Goal: Information Seeking & Learning: Compare options

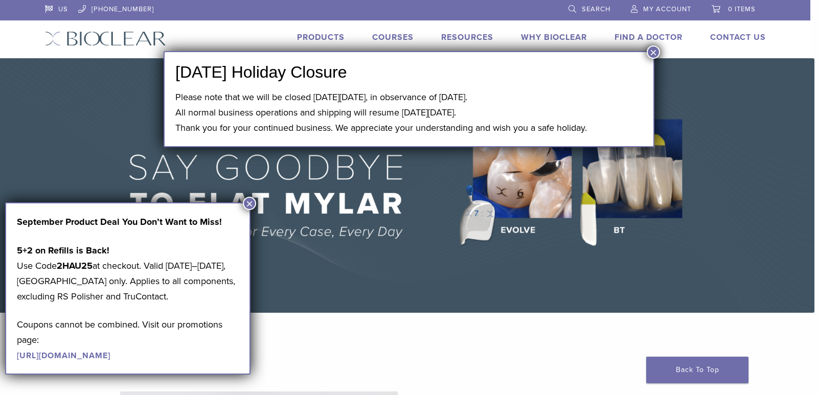
click at [655, 53] on button "×" at bounding box center [653, 52] width 13 height 13
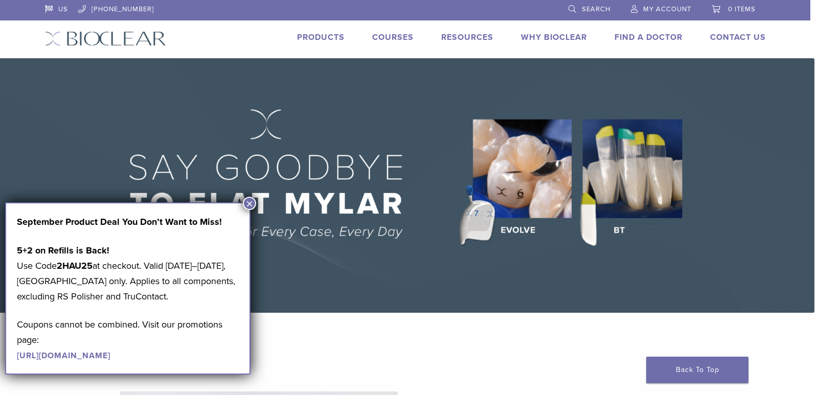
click at [254, 204] on button "×" at bounding box center [249, 203] width 13 height 13
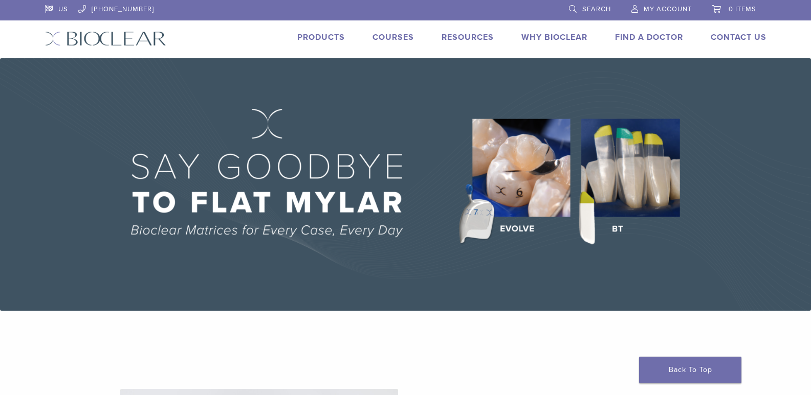
click at [324, 34] on link "Products" at bounding box center [321, 37] width 48 height 10
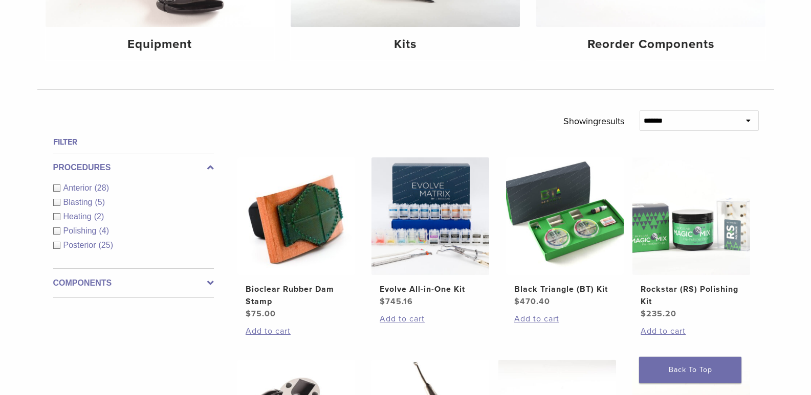
scroll to position [256, 0]
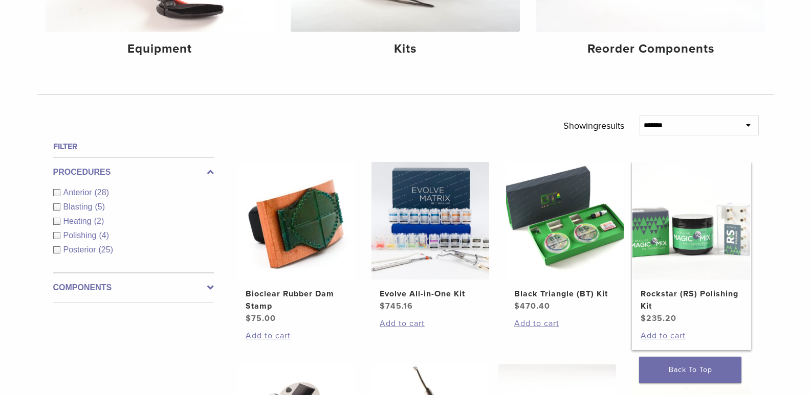
click at [711, 260] on img at bounding box center [691, 221] width 118 height 118
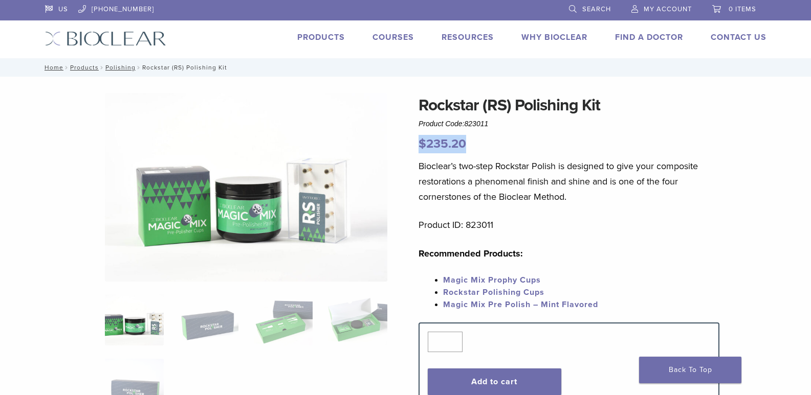
drag, startPoint x: 472, startPoint y: 142, endPoint x: 416, endPoint y: 140, distance: 55.3
click at [416, 140] on div "Rockstar (RS) Polishing Kit Product Code: 823011 $ 235.20 Rockstar (RS) Polishi…" at bounding box center [405, 365] width 736 height 544
click at [301, 208] on img at bounding box center [246, 187] width 282 height 189
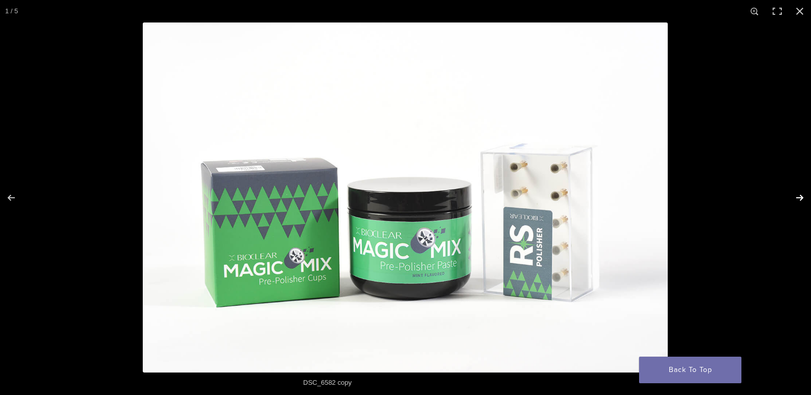
click at [798, 204] on button "Next (arrow right)" at bounding box center [793, 197] width 36 height 51
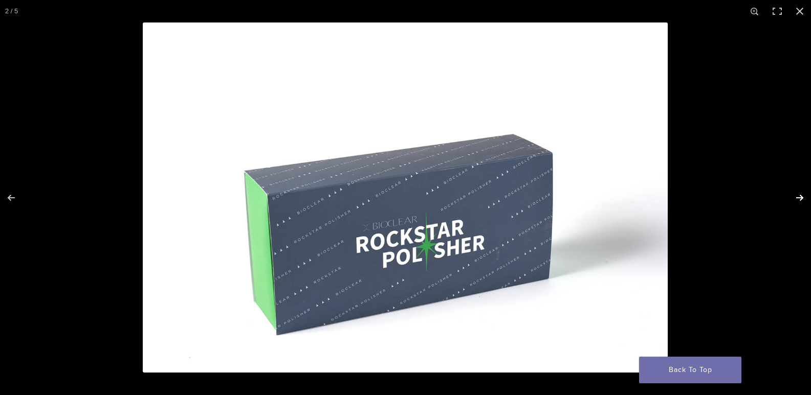
click at [798, 204] on button "Next (arrow right)" at bounding box center [793, 197] width 36 height 51
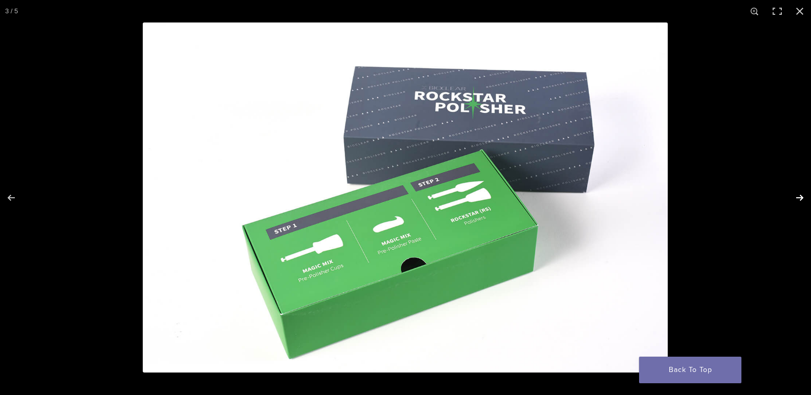
click at [798, 204] on button "Next (arrow right)" at bounding box center [793, 197] width 36 height 51
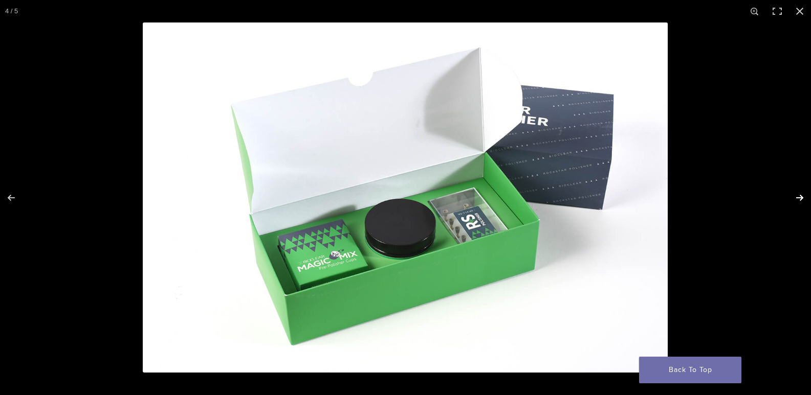
click at [798, 204] on button "Next (arrow right)" at bounding box center [793, 197] width 36 height 51
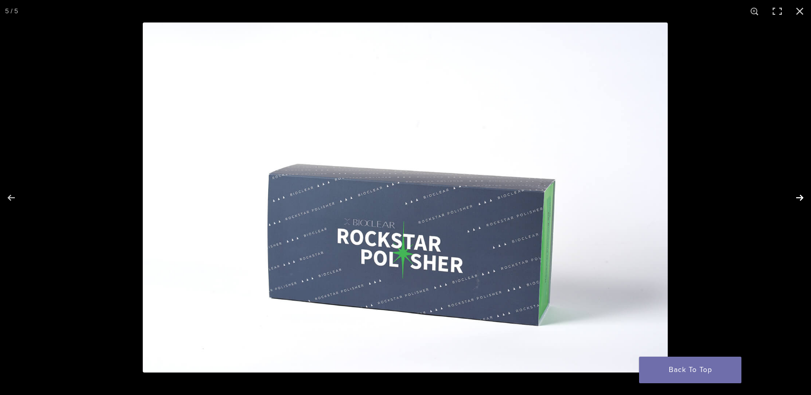
click at [798, 204] on button "Next (arrow right)" at bounding box center [793, 197] width 36 height 51
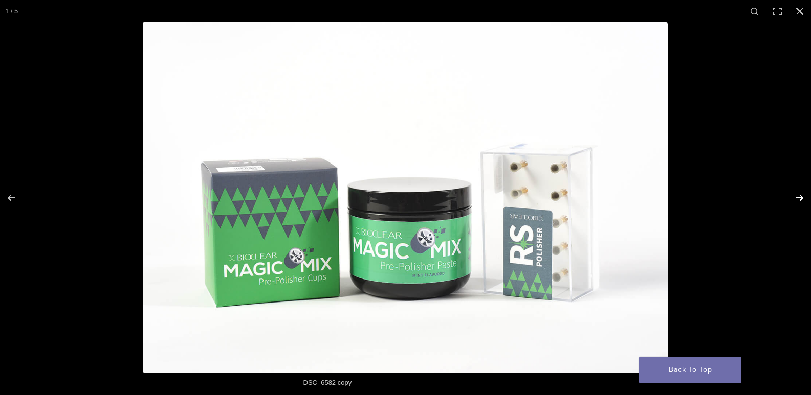
click at [803, 197] on button "Next (arrow right)" at bounding box center [793, 197] width 36 height 51
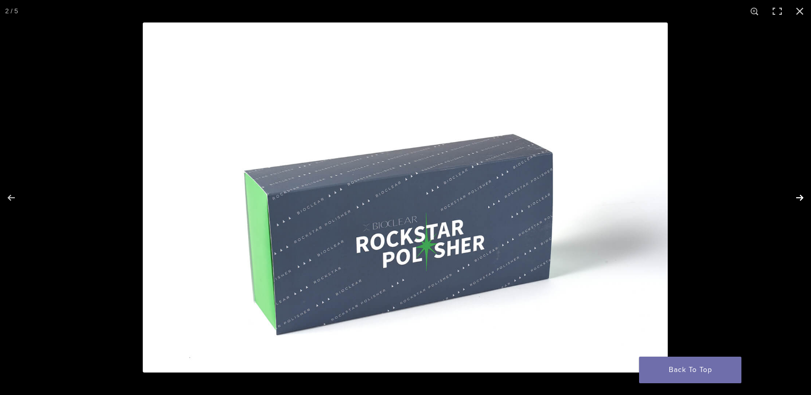
click at [803, 197] on button "Next (arrow right)" at bounding box center [793, 197] width 36 height 51
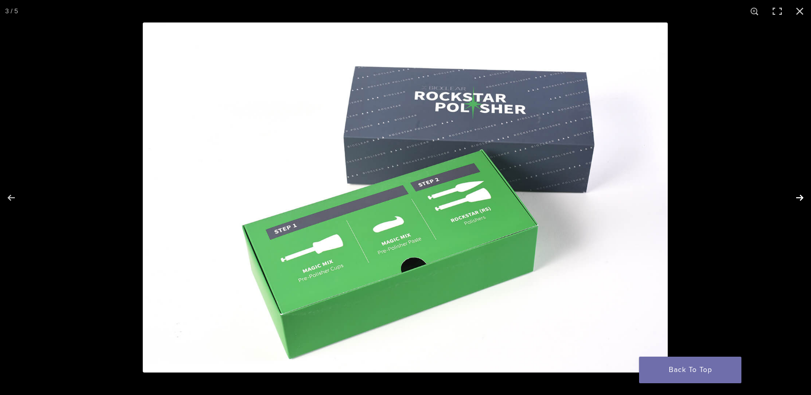
click at [798, 197] on button "Next (arrow right)" at bounding box center [793, 197] width 36 height 51
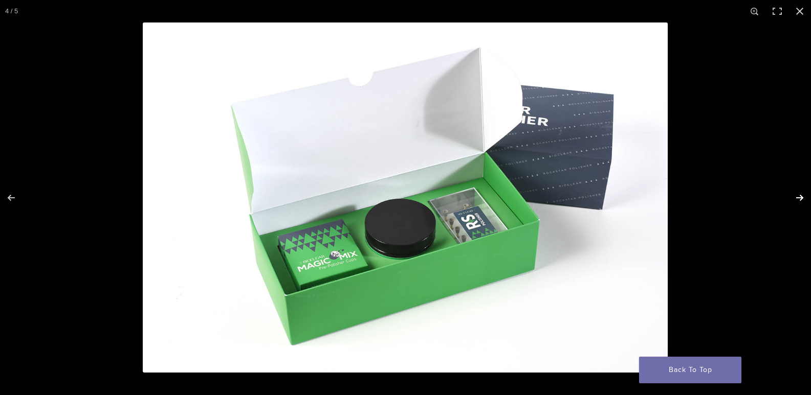
click at [798, 197] on button "Next (arrow right)" at bounding box center [793, 197] width 36 height 51
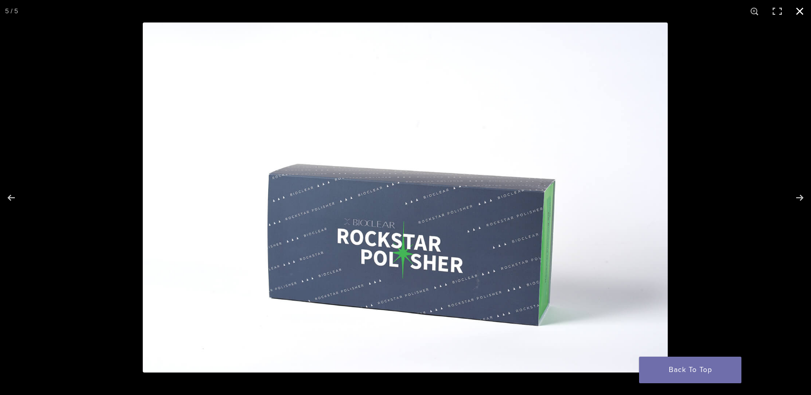
click at [804, 11] on button "Close (Esc)" at bounding box center [799, 11] width 23 height 23
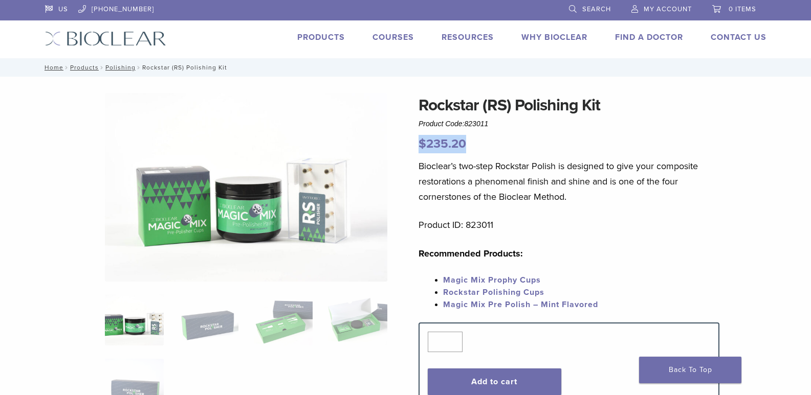
scroll to position [51, 0]
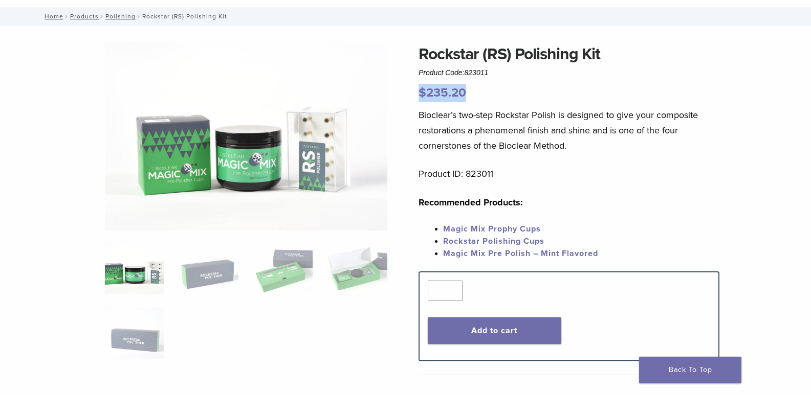
click at [137, 267] on img at bounding box center [134, 268] width 59 height 51
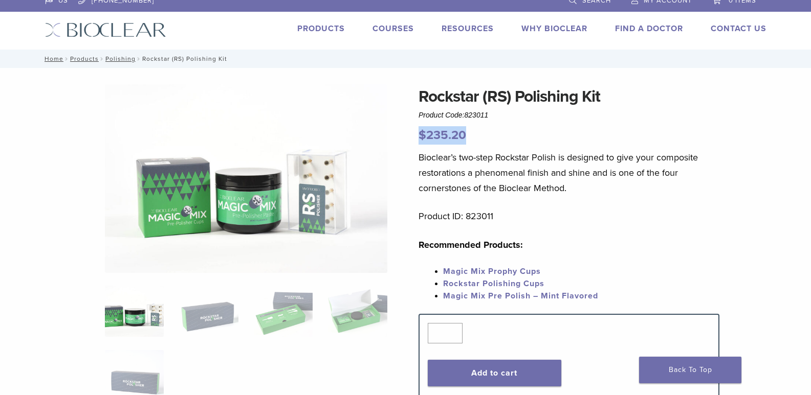
scroll to position [0, 0]
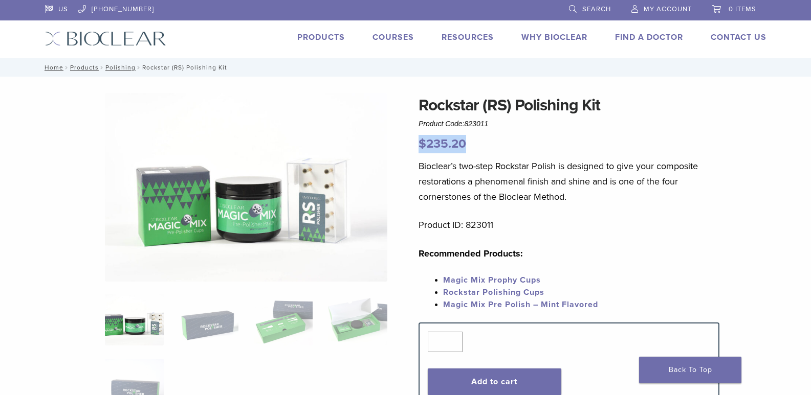
click at [332, 40] on link "Products" at bounding box center [321, 37] width 48 height 10
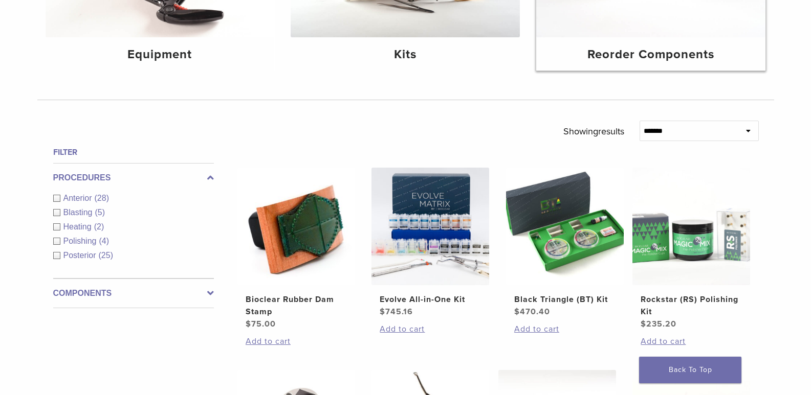
scroll to position [307, 0]
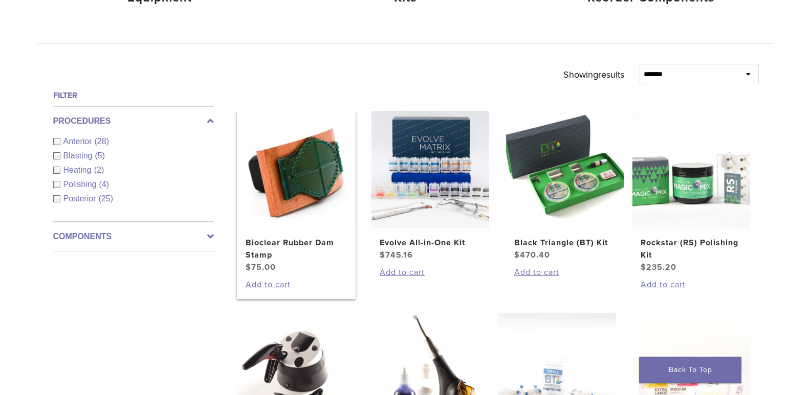
click at [285, 242] on h2 "Bioclear Rubber Dam Stamp" at bounding box center [295, 249] width 101 height 25
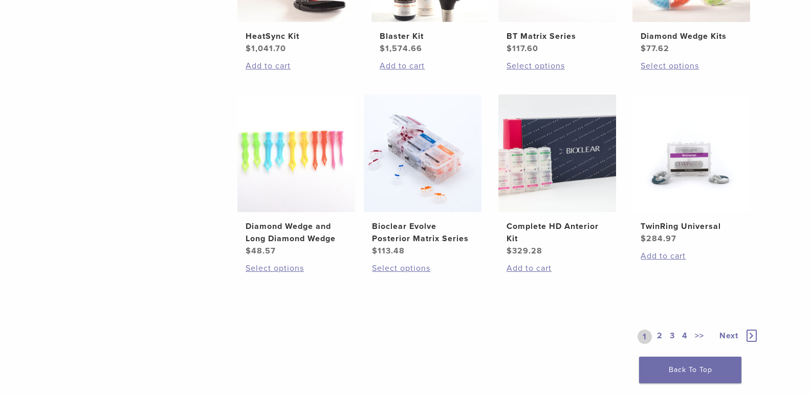
scroll to position [869, 0]
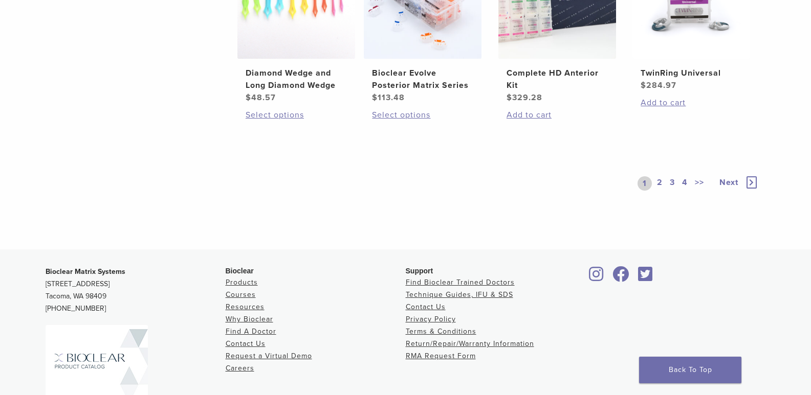
click at [660, 182] on link "2" at bounding box center [660, 183] width 10 height 14
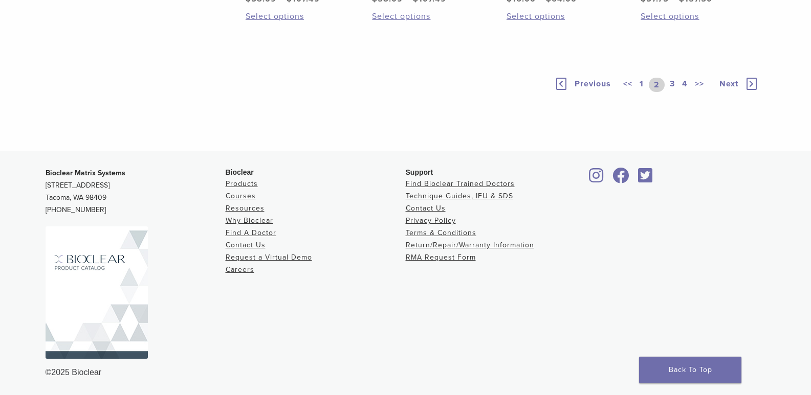
scroll to position [818, 0]
click at [671, 92] on link "3" at bounding box center [671, 85] width 9 height 14
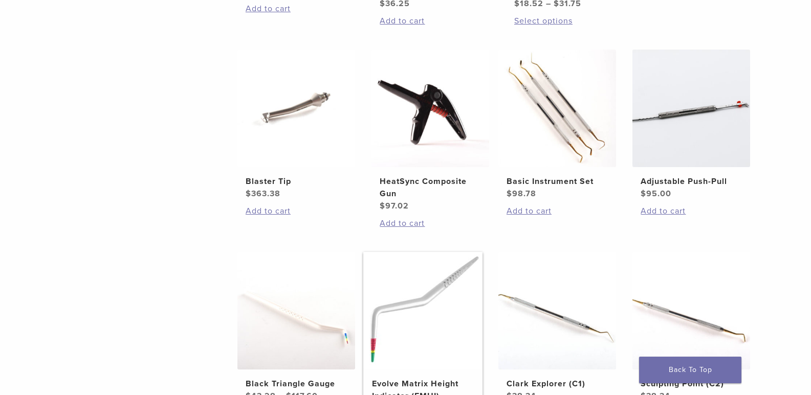
scroll to position [622, 0]
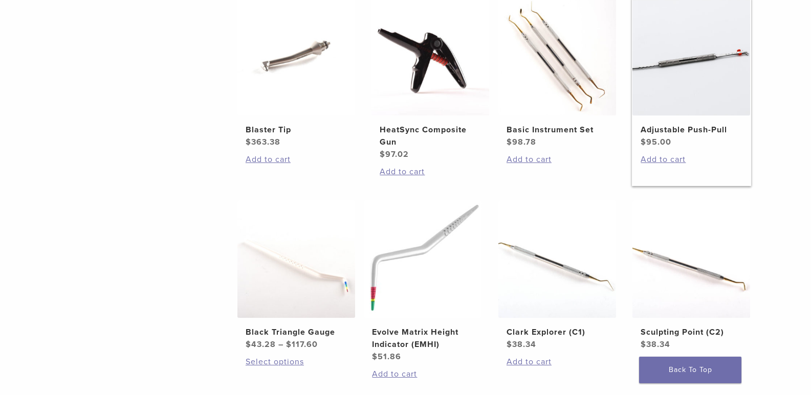
click at [706, 133] on h2 "Adjustable Push-Pull" at bounding box center [690, 130] width 101 height 12
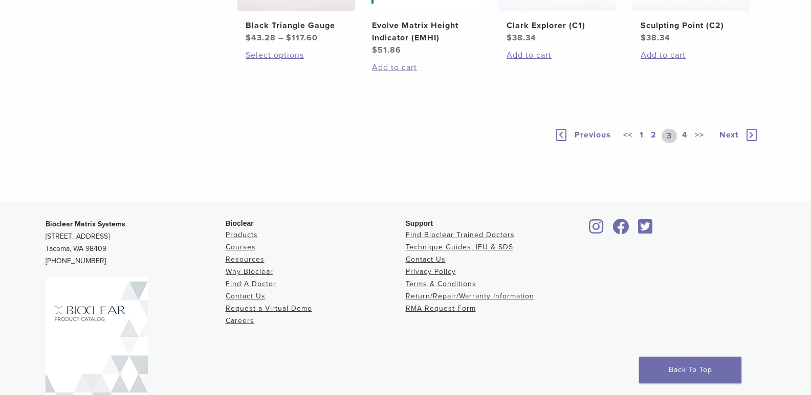
scroll to position [980, 0]
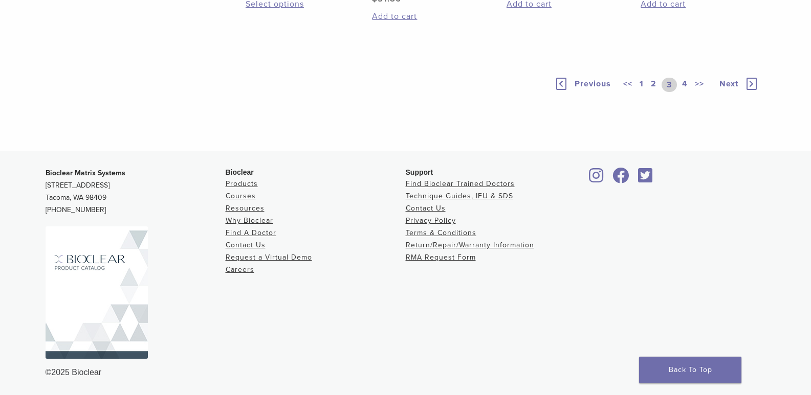
click at [685, 83] on link "4" at bounding box center [685, 85] width 10 height 14
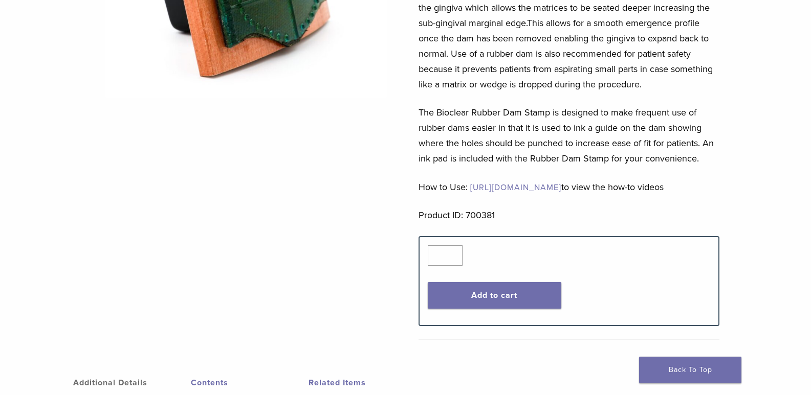
scroll to position [51, 0]
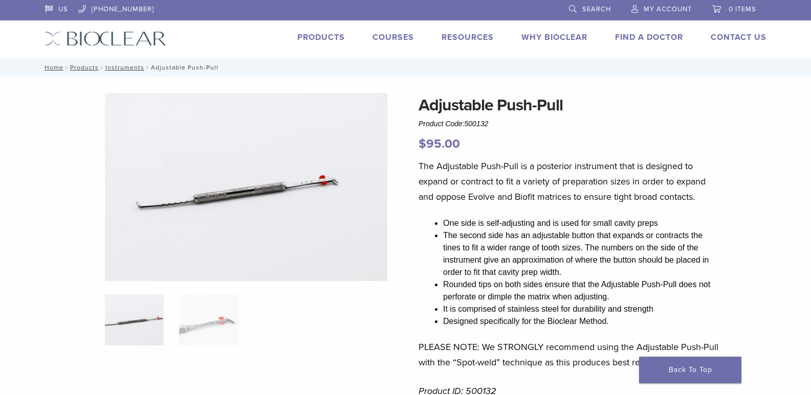
scroll to position [51, 0]
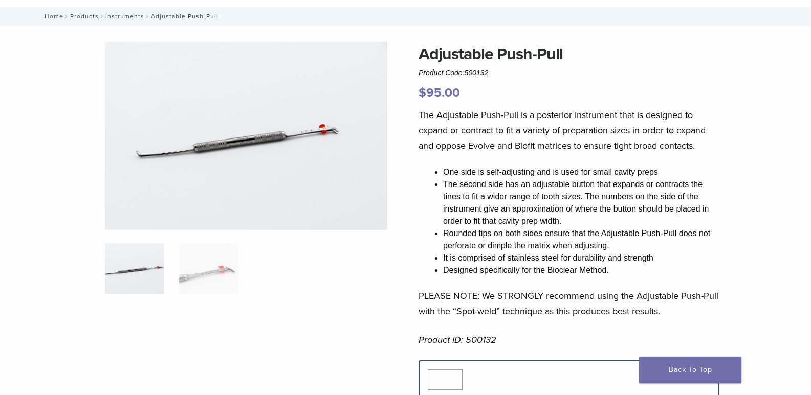
click at [278, 198] on img at bounding box center [246, 136] width 282 height 188
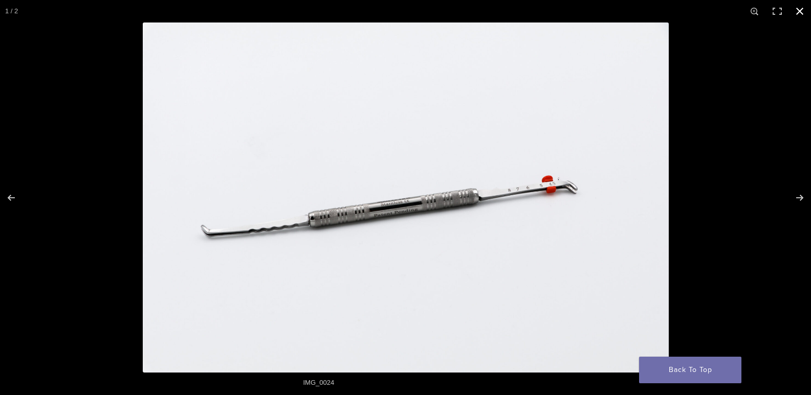
click at [803, 15] on button "Close (Esc)" at bounding box center [799, 11] width 23 height 23
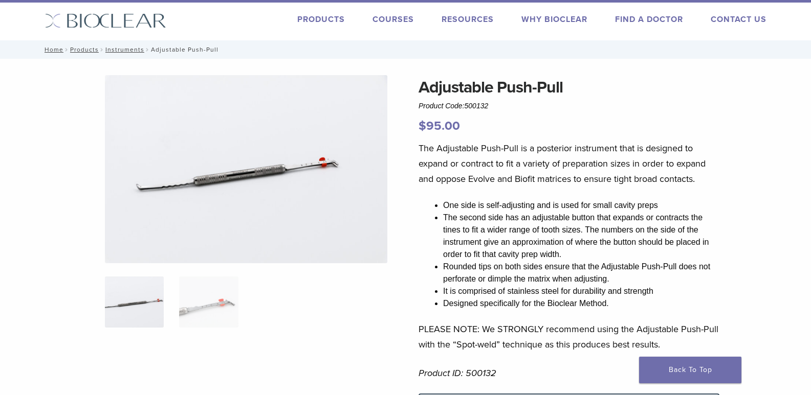
scroll to position [0, 0]
